Goal: Information Seeking & Learning: Find specific fact

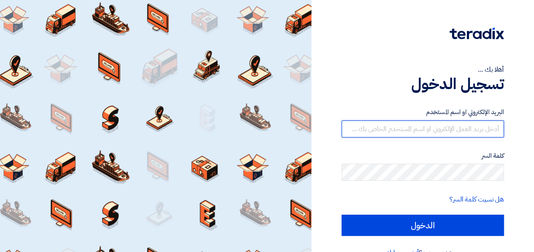
type input "[EMAIL_ADDRESS][DOMAIN_NAME]"
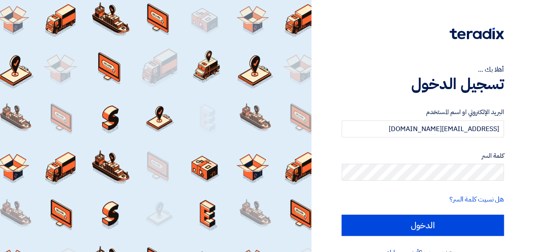
scroll to position [20, 0]
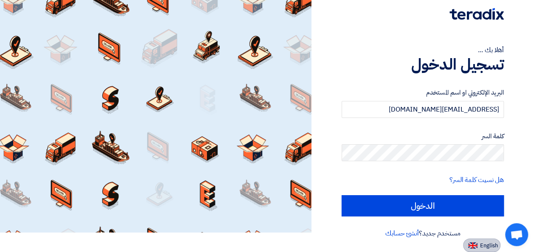
click at [481, 243] on span "English" at bounding box center [489, 246] width 18 height 6
type input "Sign in"
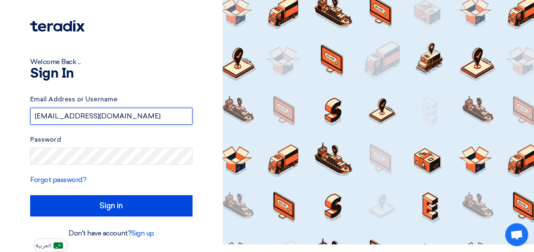
click at [150, 114] on input "[EMAIL_ADDRESS][DOMAIN_NAME]" at bounding box center [111, 116] width 162 height 17
type input "[EMAIL_ADDRESS][DOMAIN_NAME]"
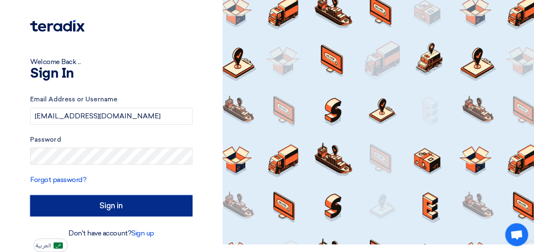
click at [130, 199] on input "Sign in" at bounding box center [111, 205] width 162 height 21
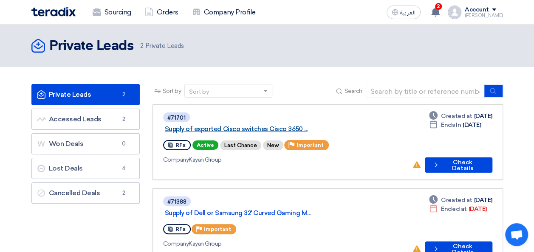
click at [274, 125] on link "Supply of exported Cisco switches Cisco 3650 ..." at bounding box center [271, 129] width 212 height 8
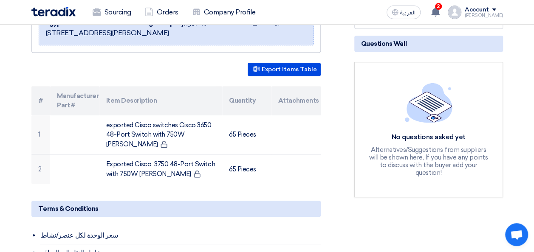
scroll to position [216, 0]
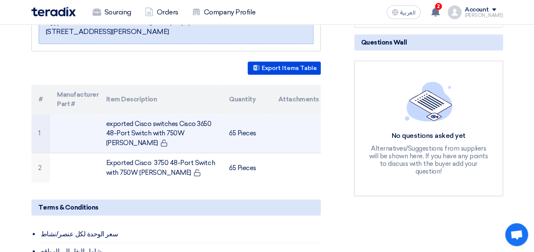
drag, startPoint x: 107, startPoint y: 113, endPoint x: 195, endPoint y: 125, distance: 89.2
click at [195, 125] on td "exported Cisco switches Cisco 3650 48-Port Switch with 750W [PERSON_NAME]" at bounding box center [160, 133] width 123 height 39
copy td "exported Cisco switches Cisco 3650 48-Port Switch with 750W [PERSON_NAME]"
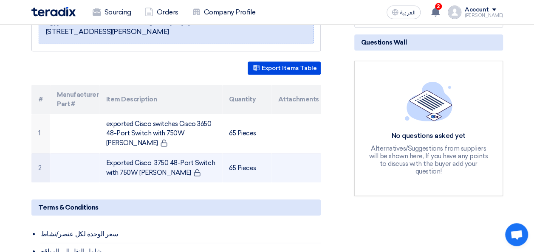
drag, startPoint x: 135, startPoint y: 141, endPoint x: 150, endPoint y: 151, distance: 18.7
click at [150, 153] on td "Exported Cisco 3750 48-Port Switch with 750W [PERSON_NAME]" at bounding box center [160, 168] width 123 height 30
copy td "Cisco 3750 48-Port Switch with 750W [PERSON_NAME]"
